Goal: Navigation & Orientation: Find specific page/section

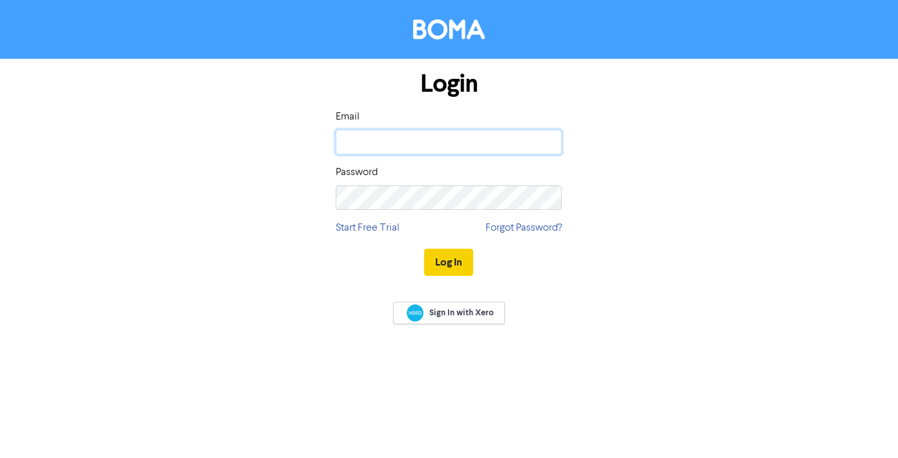
type input "[EMAIL_ADDRESS][DOMAIN_NAME]"
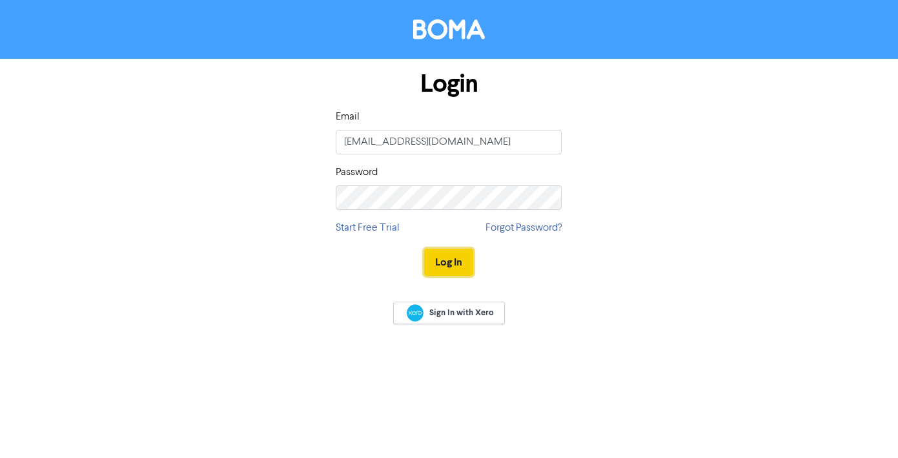
click at [449, 263] on button "Log In" at bounding box center [448, 262] width 49 height 27
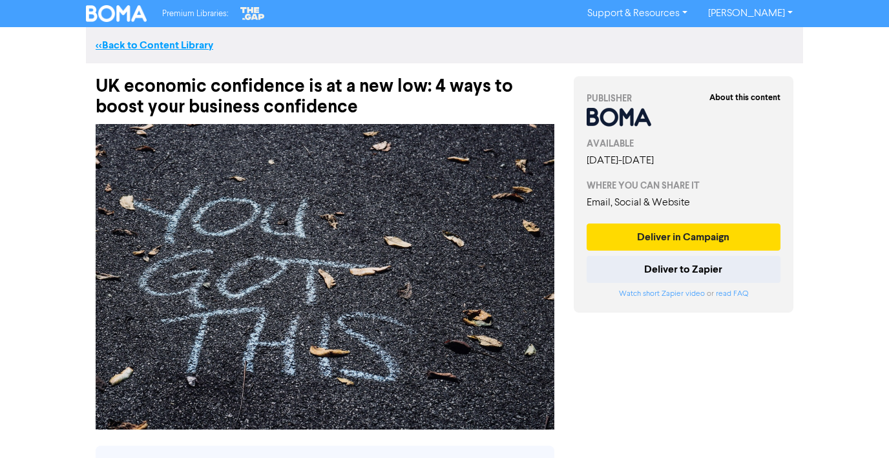
click at [141, 44] on link "<< Back to Content Library" at bounding box center [155, 45] width 118 height 13
